Goal: Transaction & Acquisition: Purchase product/service

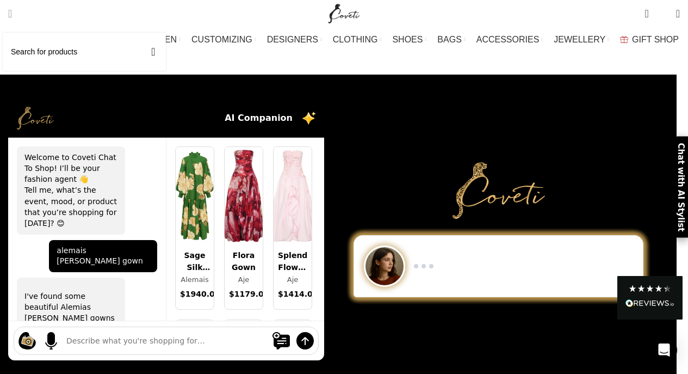
click at [12, 14] on span "Search" at bounding box center [10, 13] width 4 height 11
click at [662, 14] on span "2" at bounding box center [662, 14] width 0 height 0
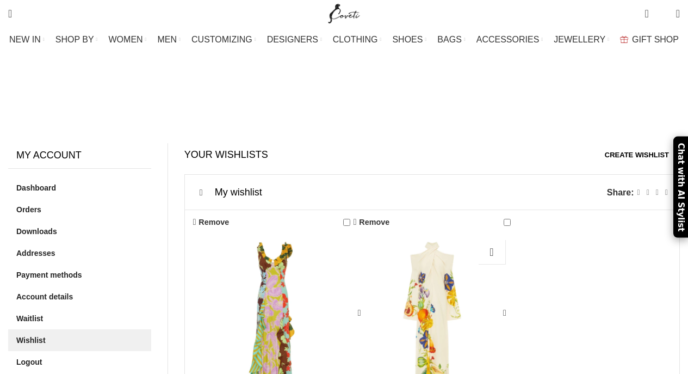
click at [435, 234] on div "Flores Gown" at bounding box center [432, 312] width 32 height 157
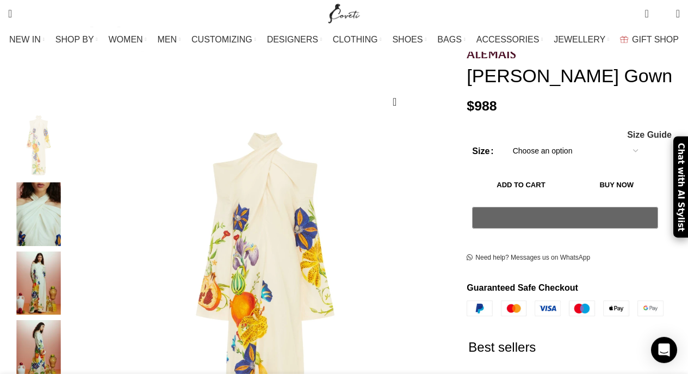
scroll to position [140, 0]
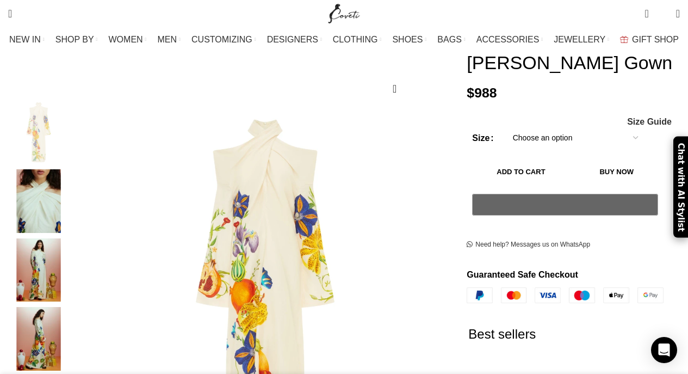
select select "10-uk"
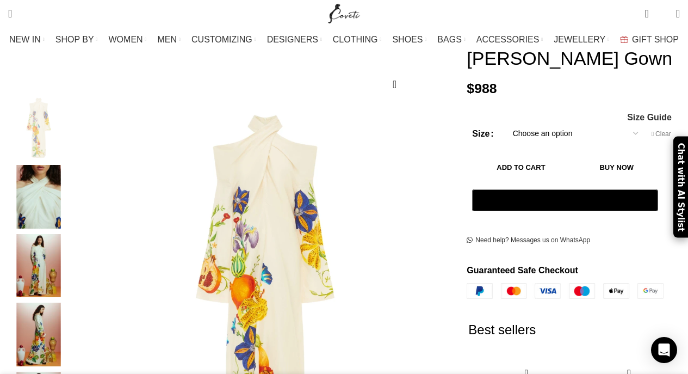
scroll to position [146, 0]
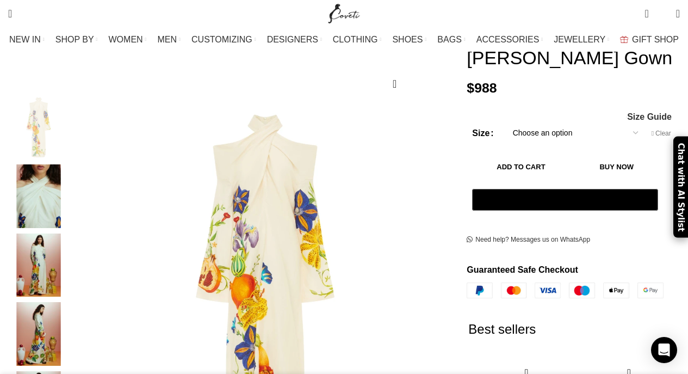
click at [563, 155] on button "Add to cart" at bounding box center [520, 166] width 97 height 23
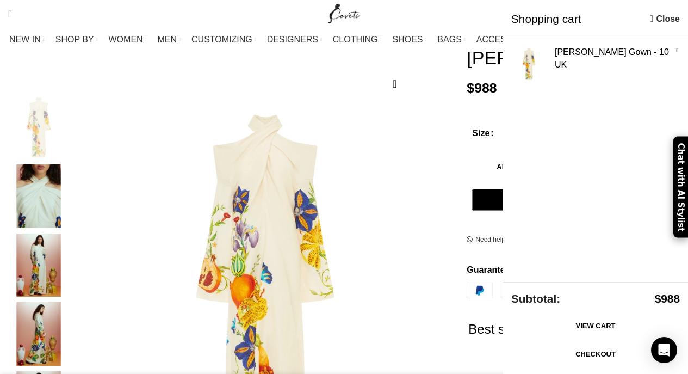
click at [621, 353] on link "Checkout" at bounding box center [595, 354] width 169 height 23
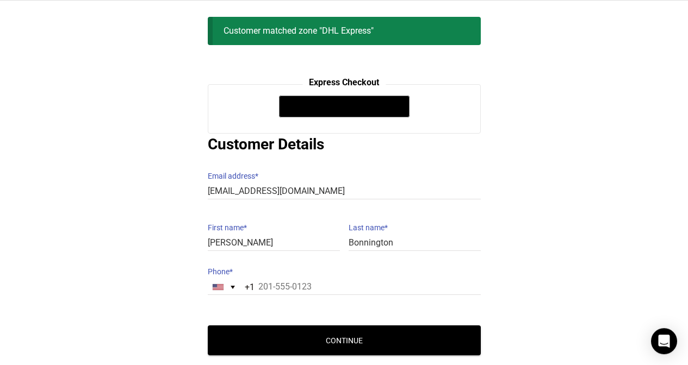
scroll to position [81, 0]
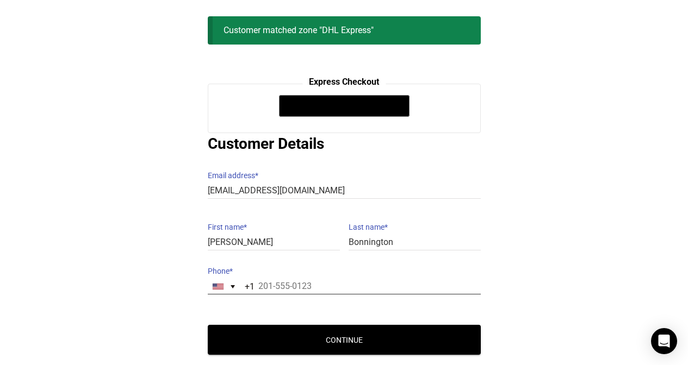
click at [317, 279] on input "Phone *" at bounding box center [344, 287] width 273 height 16
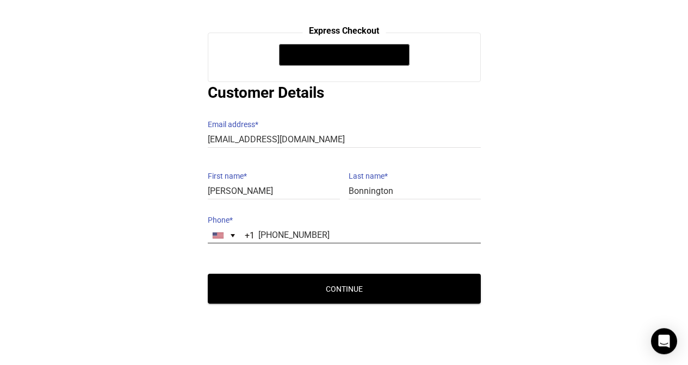
scroll to position [127, 0]
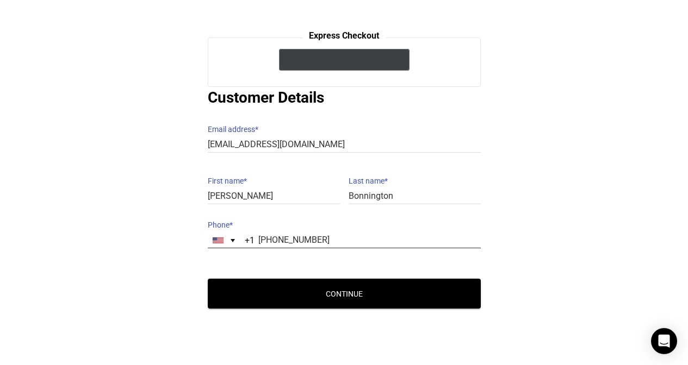
type input "[PHONE_NUMBER]"
click at [391, 61] on icon "@import url(//[DOMAIN_NAME][URL]) ••••••" at bounding box center [363, 61] width 58 height 16
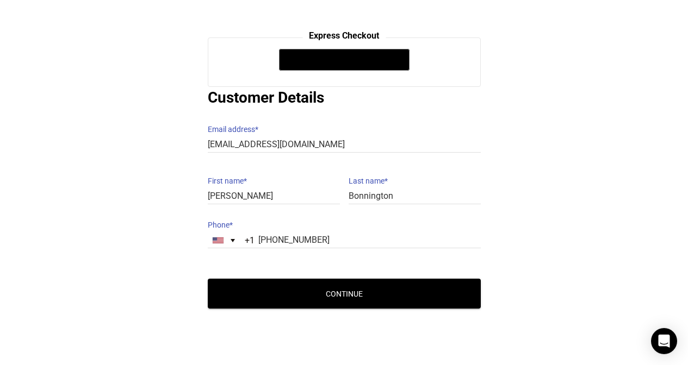
click at [283, 288] on button "Continue" at bounding box center [344, 294] width 273 height 30
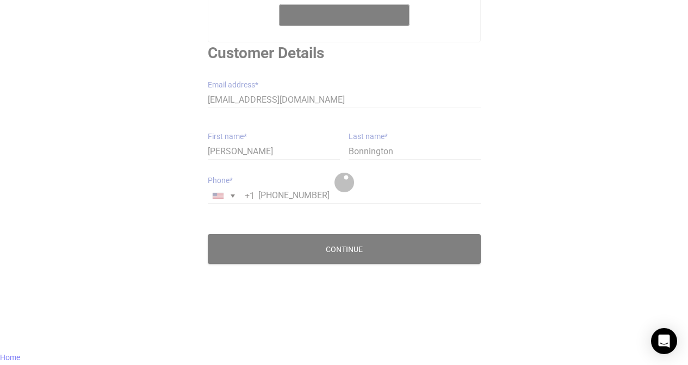
scroll to position [83, 0]
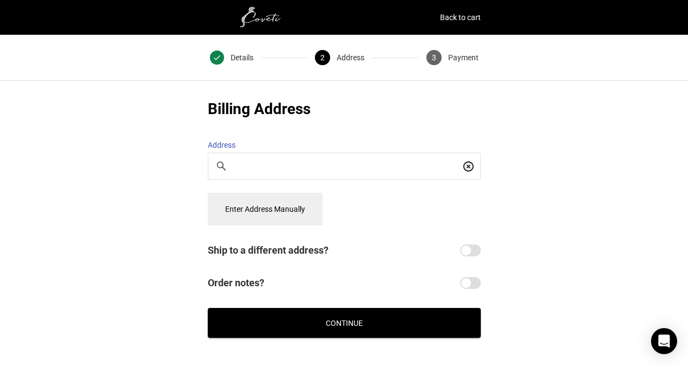
click at [237, 160] on input "Search For a Place" at bounding box center [347, 166] width 226 height 12
type input "180 Elm Street, Suite I, #112, Pittsfield, MA, 01201, USA"
click at [313, 318] on button "Continue" at bounding box center [344, 323] width 273 height 30
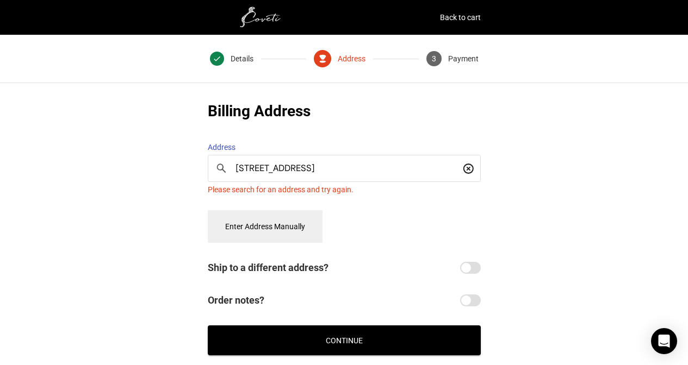
click at [273, 216] on button "Enter Address Manually" at bounding box center [265, 226] width 115 height 33
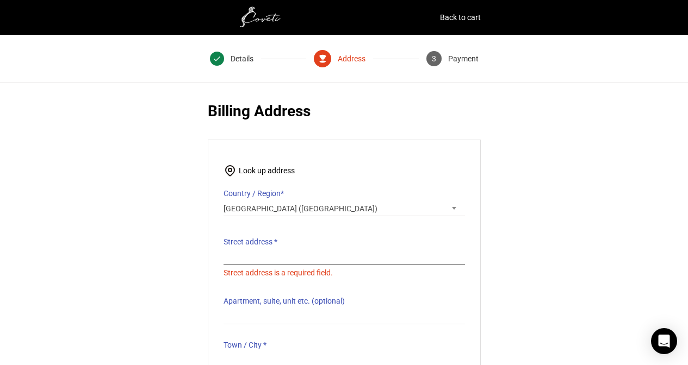
click at [257, 250] on input "Street address *" at bounding box center [343, 258] width 241 height 16
type input "180 Elm Street"
type input "Suite I, #112"
type input "Pittsfield"
select select "MA"
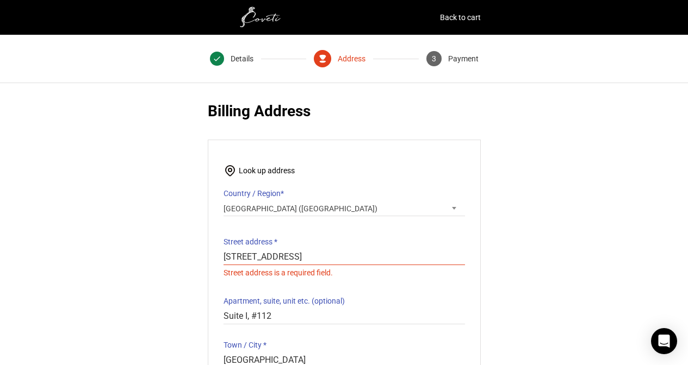
type input "01201"
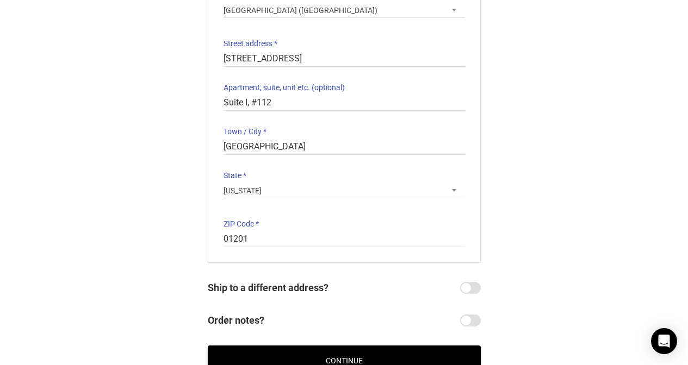
click at [341, 355] on button "Continue" at bounding box center [344, 361] width 273 height 30
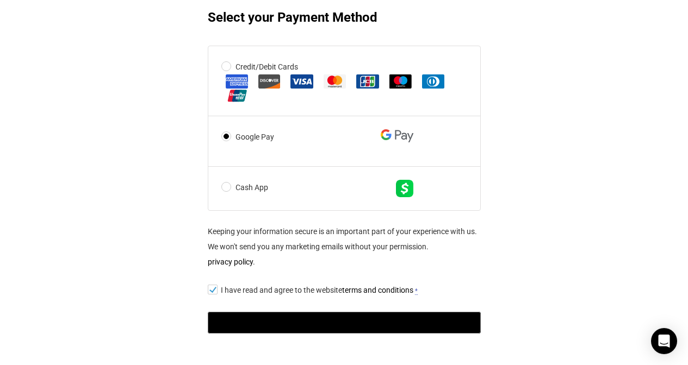
scroll to position [563, 0]
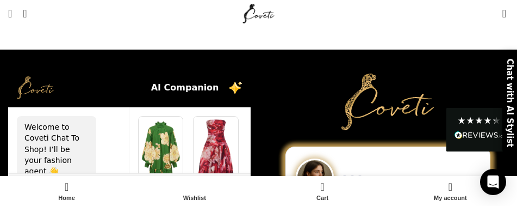
click at [491, 14] on span at bounding box center [491, 14] width 0 height 0
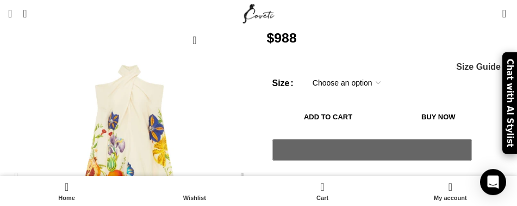
scroll to position [189, 0]
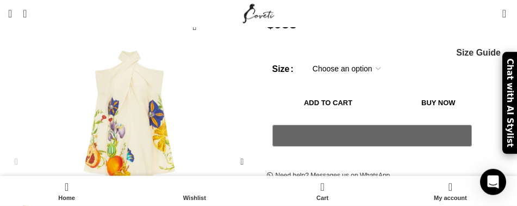
select select "10-uk"
